Goal: Complete application form

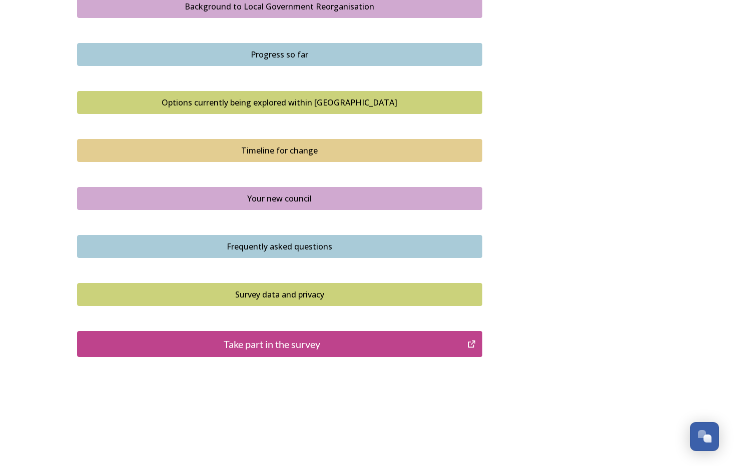
scroll to position [610, 0]
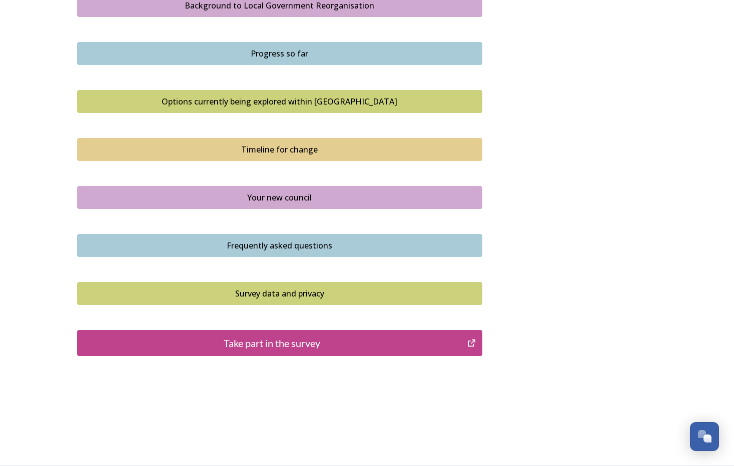
click at [472, 338] on icon "Take part in the survey" at bounding box center [472, 343] width 10 height 10
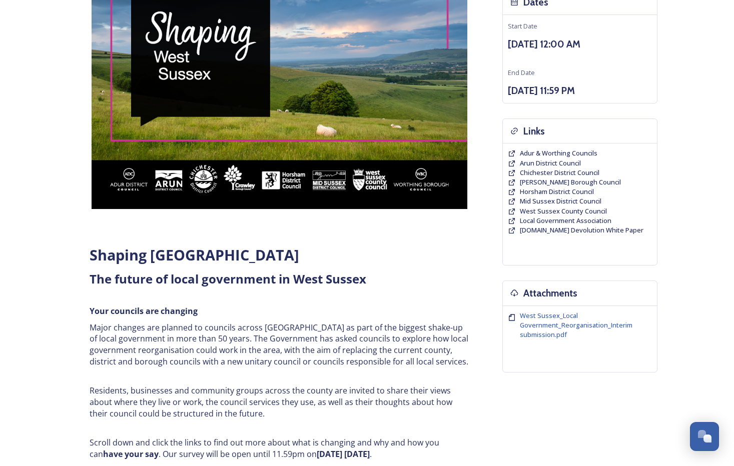
scroll to position [110, 0]
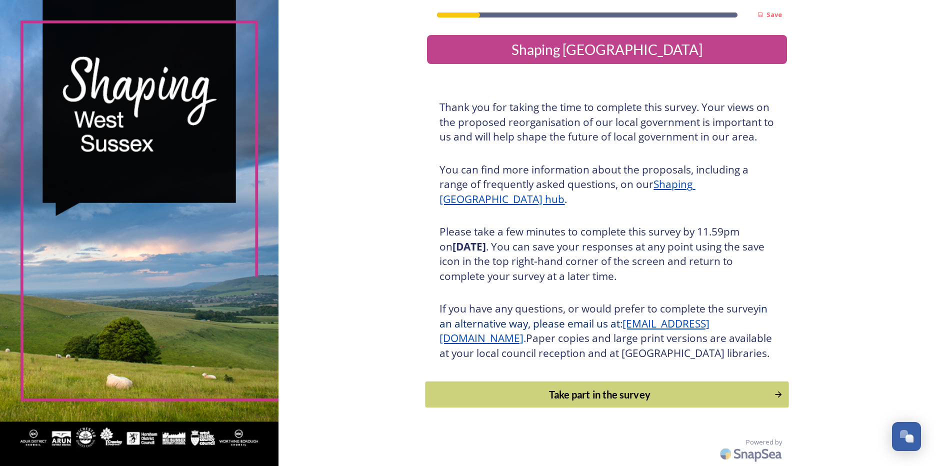
click at [726, 402] on div "Take part in the survey" at bounding box center [600, 394] width 338 height 15
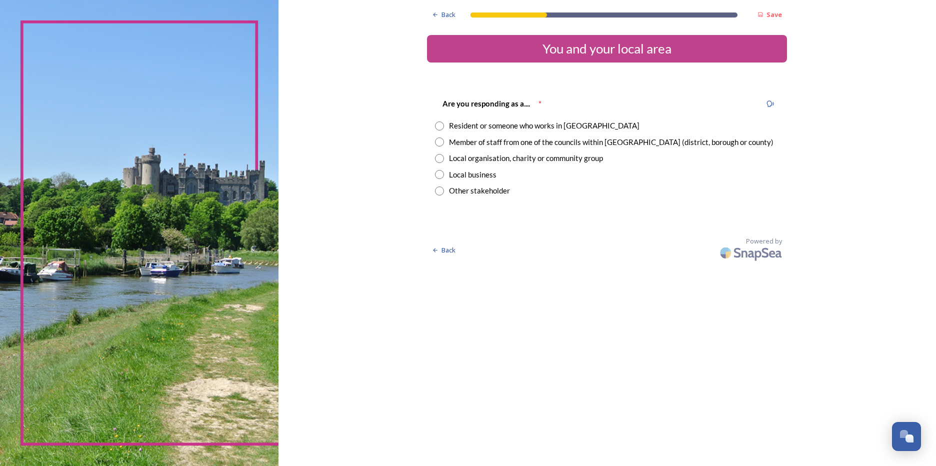
click at [441, 124] on input "radio" at bounding box center [439, 126] width 9 height 9
radio input "true"
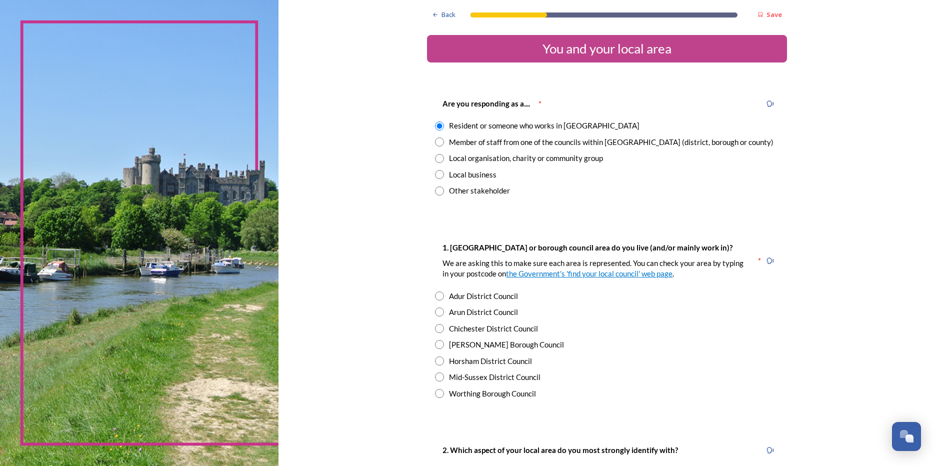
click at [435, 141] on input "radio" at bounding box center [439, 142] width 9 height 9
radio input "true"
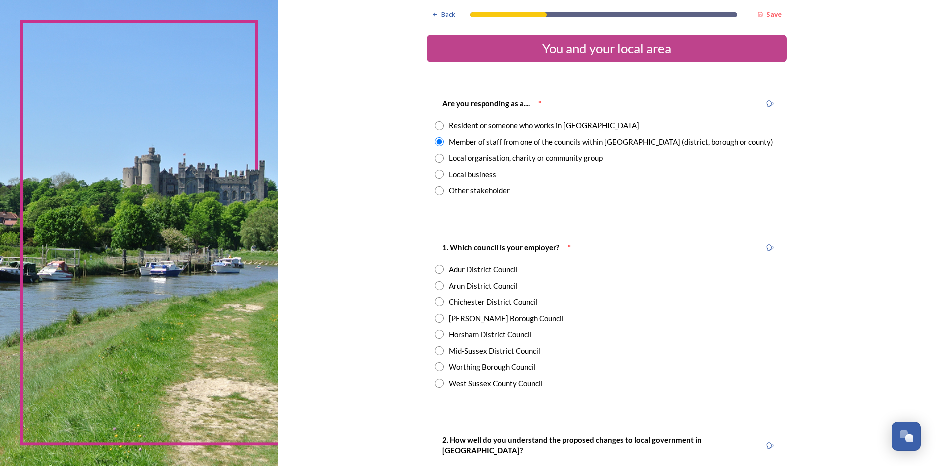
click at [436, 127] on input "radio" at bounding box center [439, 126] width 9 height 9
radio input "true"
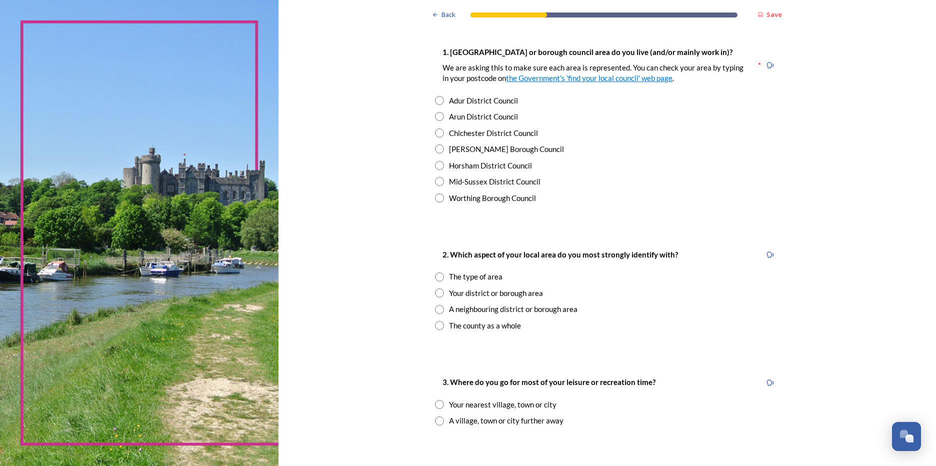
scroll to position [200, 0]
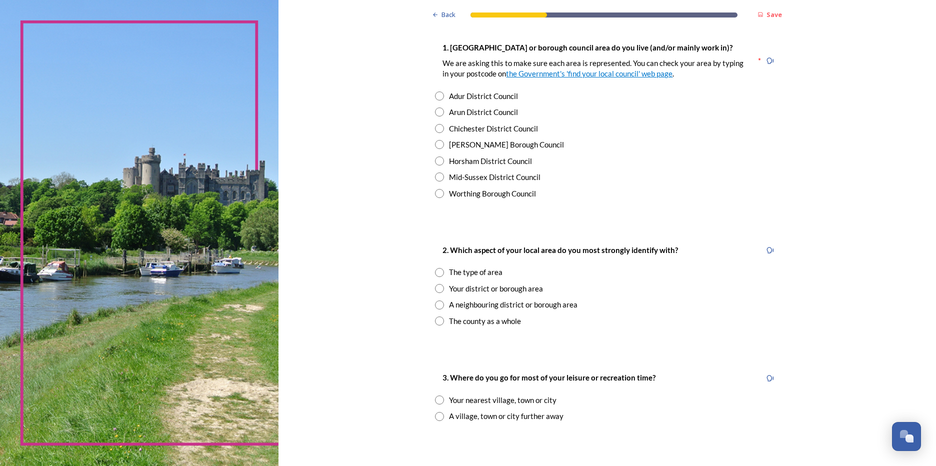
click at [438, 112] on input "radio" at bounding box center [439, 112] width 9 height 9
radio input "true"
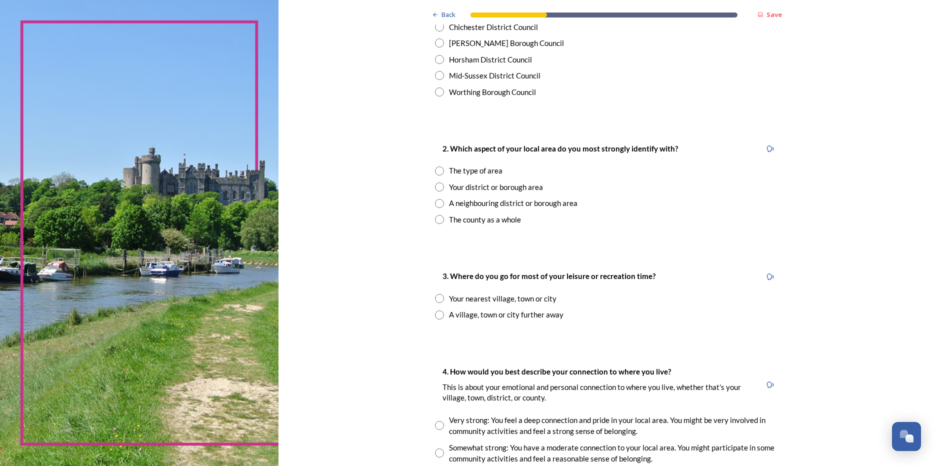
scroll to position [350, 0]
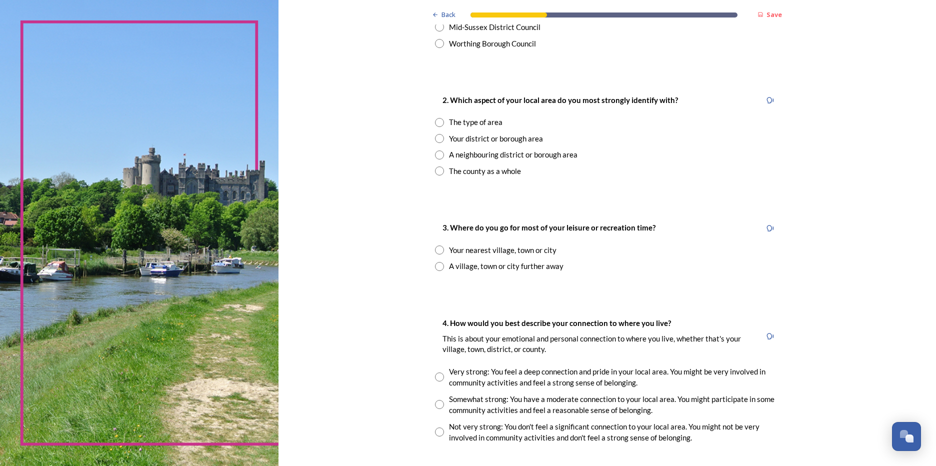
click at [436, 139] on input "radio" at bounding box center [439, 138] width 9 height 9
radio input "true"
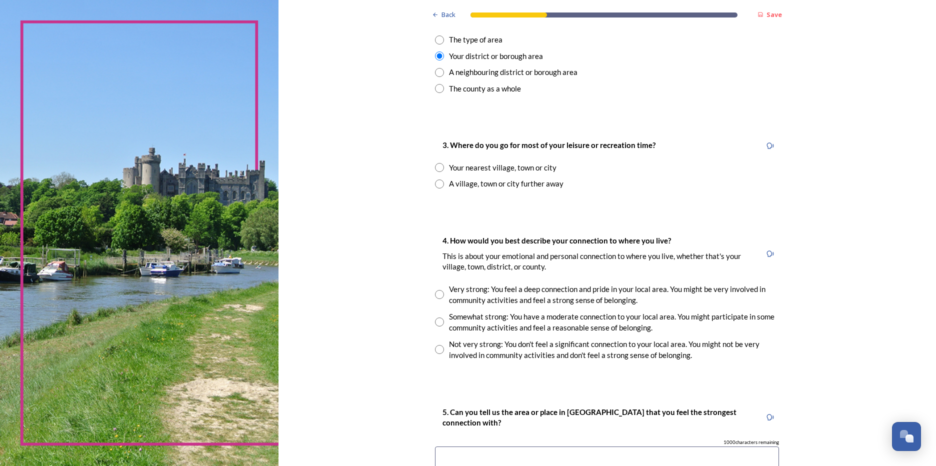
scroll to position [450, 0]
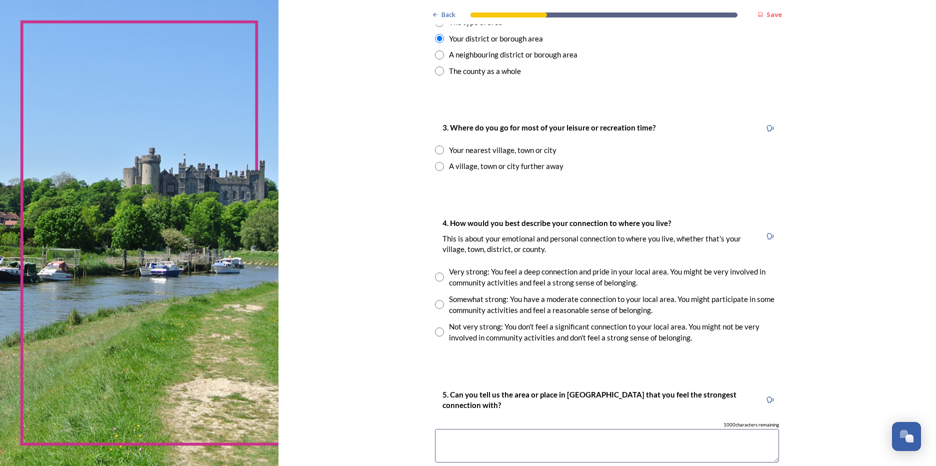
click at [438, 149] on input "radio" at bounding box center [439, 150] width 9 height 9
radio input "true"
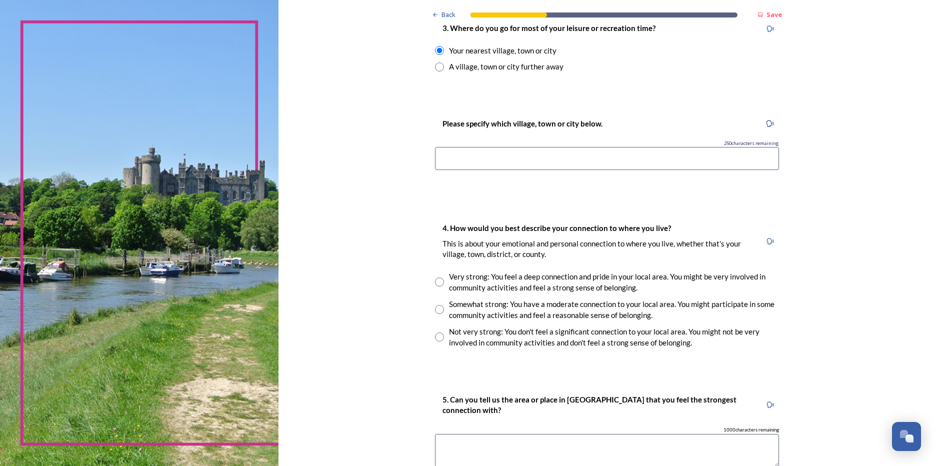
scroll to position [550, 0]
click at [596, 159] on input at bounding box center [607, 158] width 344 height 23
type input "Rustington"
click at [437, 337] on input "radio" at bounding box center [439, 336] width 9 height 9
radio input "true"
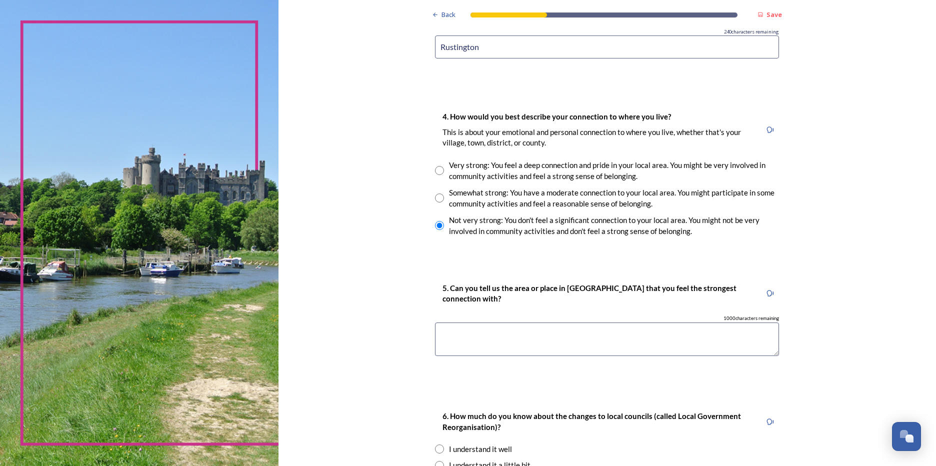
scroll to position [700, 0]
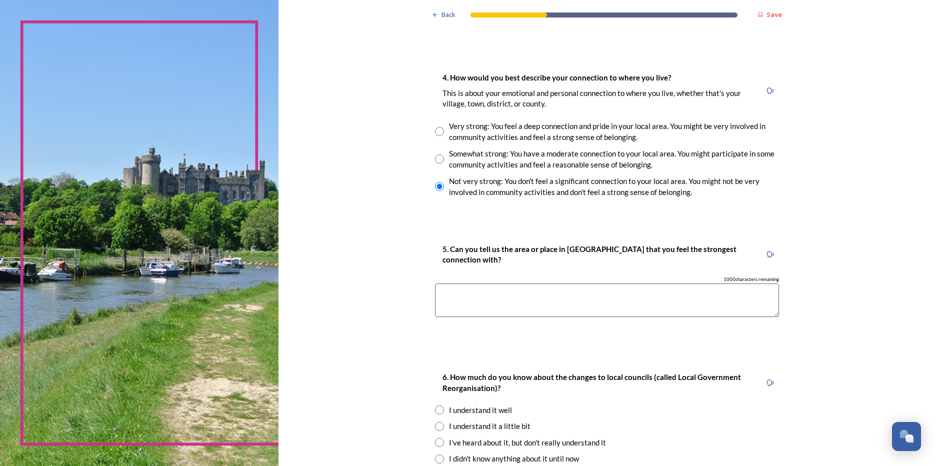
click at [505, 301] on textarea at bounding box center [607, 301] width 344 height 34
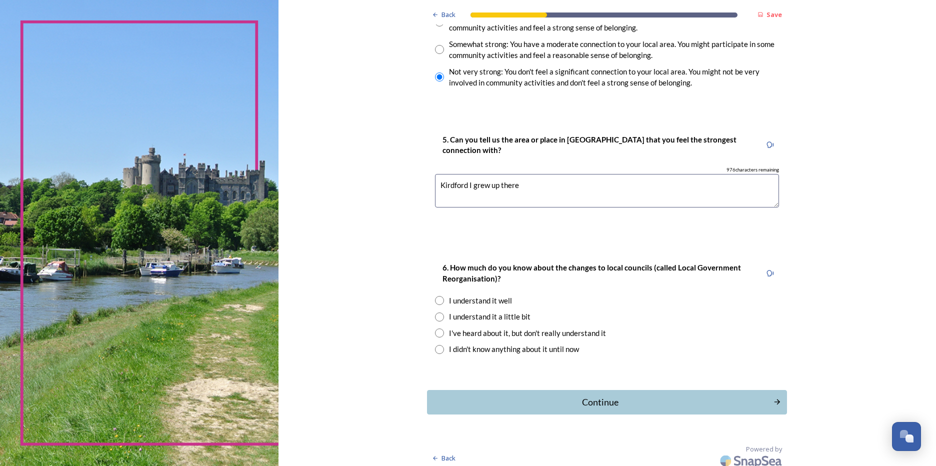
scroll to position [816, 0]
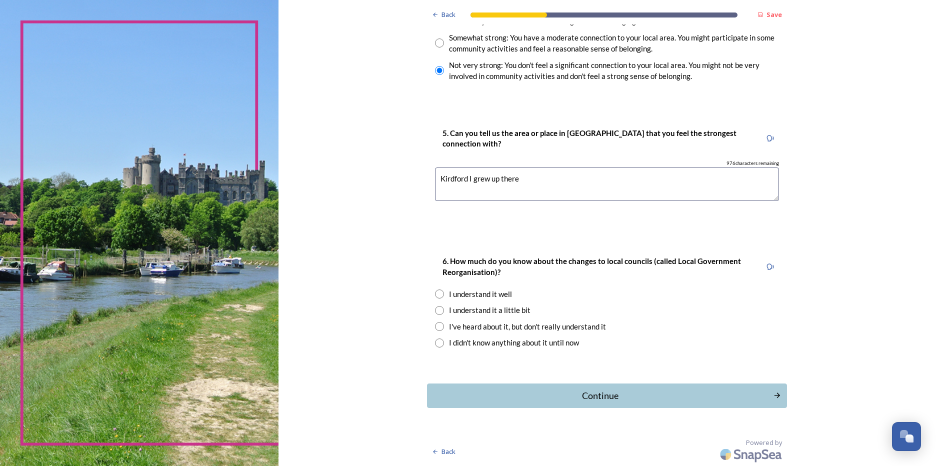
type textarea "Kirdford I grew up there"
click at [435, 311] on input "radio" at bounding box center [439, 310] width 9 height 9
radio input "true"
click at [613, 396] on div "Continue" at bounding box center [601, 396] width 336 height 14
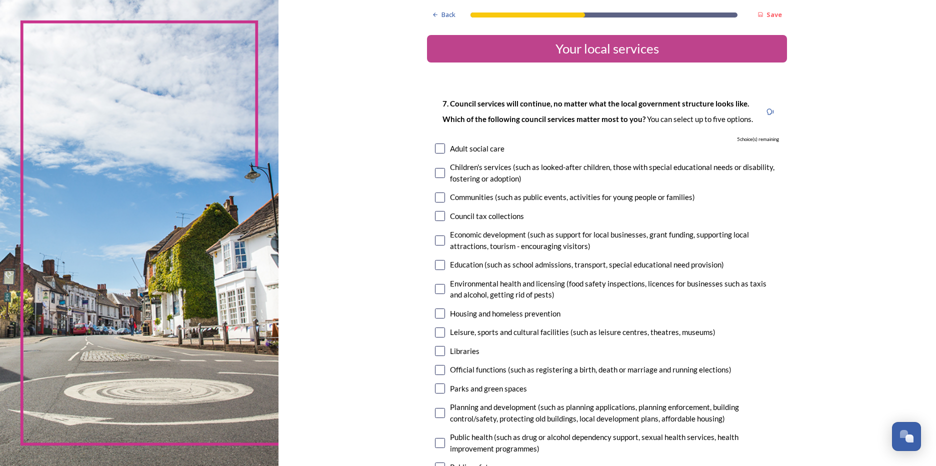
scroll to position [200, 0]
